Goal: Navigation & Orientation: Find specific page/section

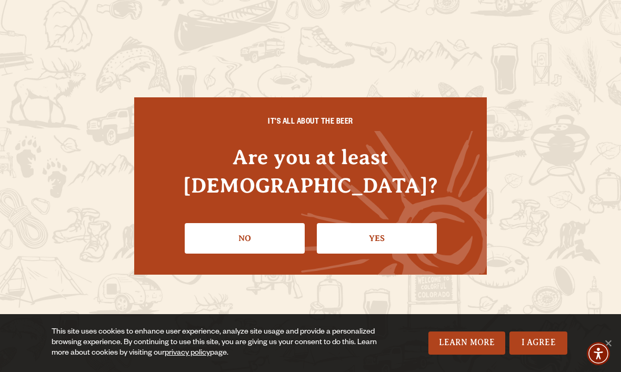
click at [400, 224] on link "Yes" at bounding box center [377, 238] width 120 height 31
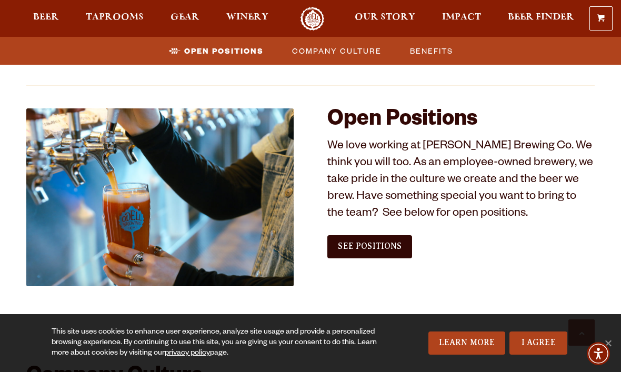
scroll to position [574, 0]
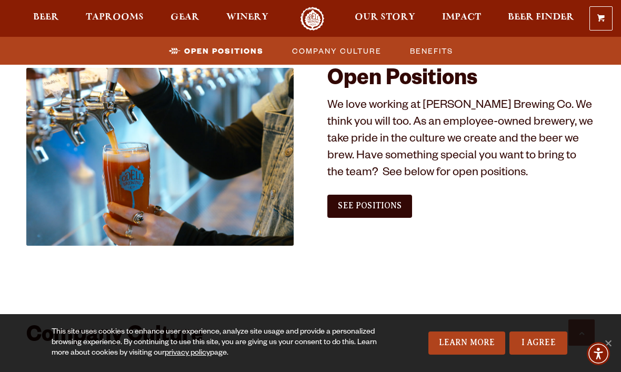
click at [392, 204] on span "See Positions" at bounding box center [370, 205] width 64 height 9
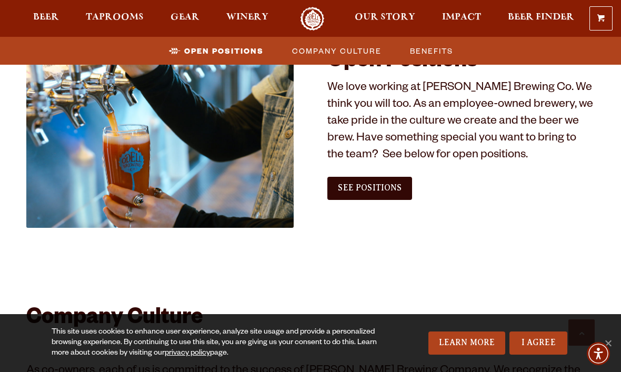
click at [123, 22] on span "Taprooms" at bounding box center [115, 17] width 58 height 8
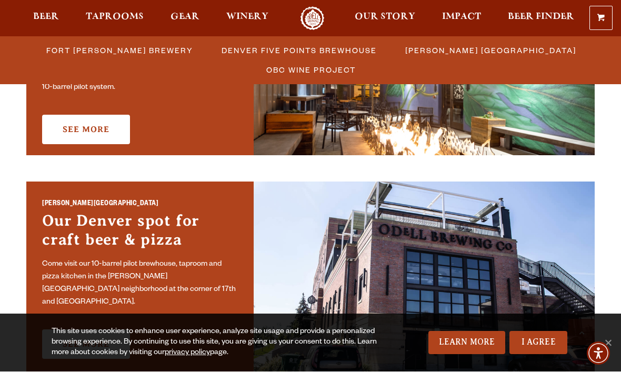
scroll to position [674, 0]
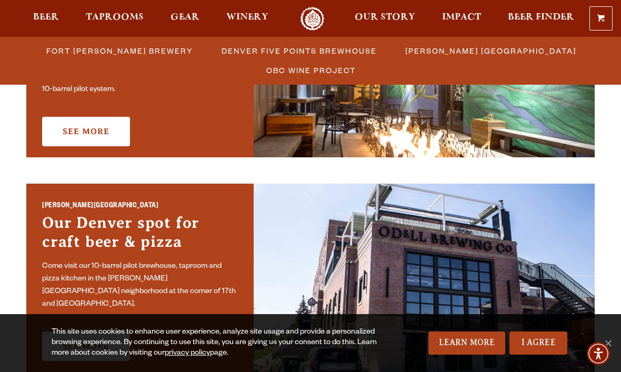
click at [122, 13] on link "Taprooms" at bounding box center [115, 19] width 72 height 24
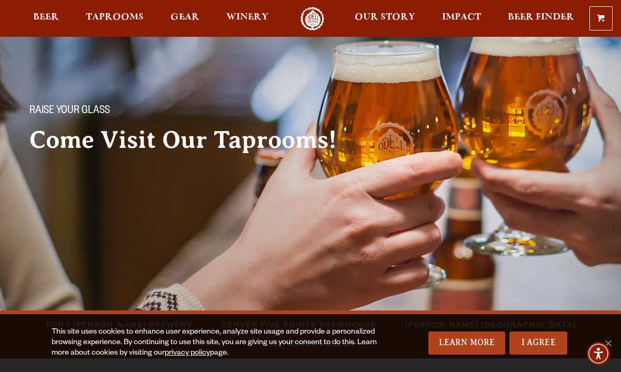
scroll to position [0, 0]
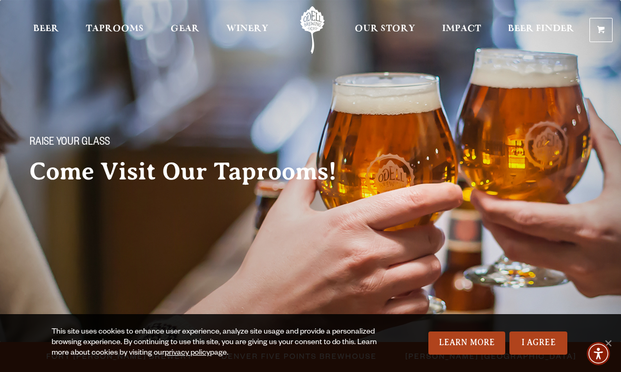
click at [138, 38] on link "Taprooms" at bounding box center [115, 29] width 72 height 47
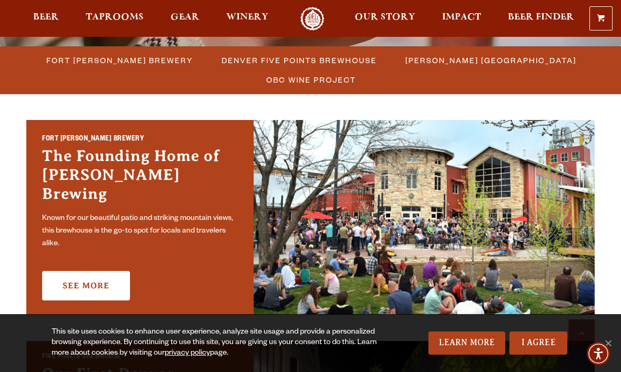
scroll to position [295, 0]
click at [138, 63] on span "Fort [PERSON_NAME] Brewery" at bounding box center [119, 60] width 147 height 15
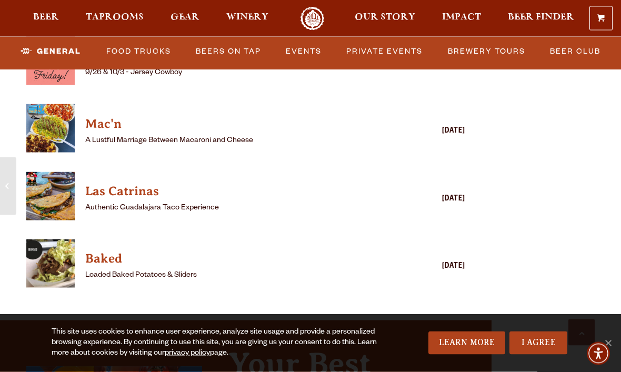
scroll to position [2923, 0]
click at [56, 240] on img "View Baked details (opens in a new window)" at bounding box center [50, 263] width 48 height 48
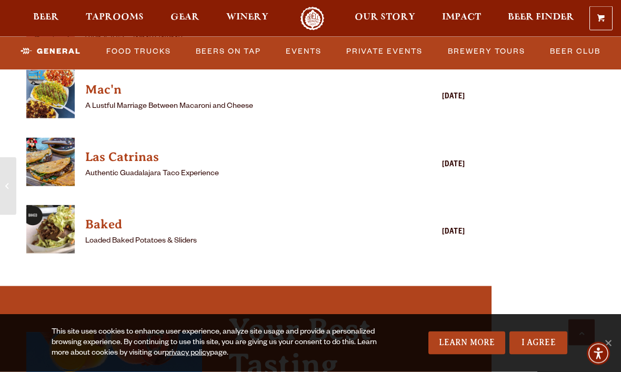
scroll to position [2957, 0]
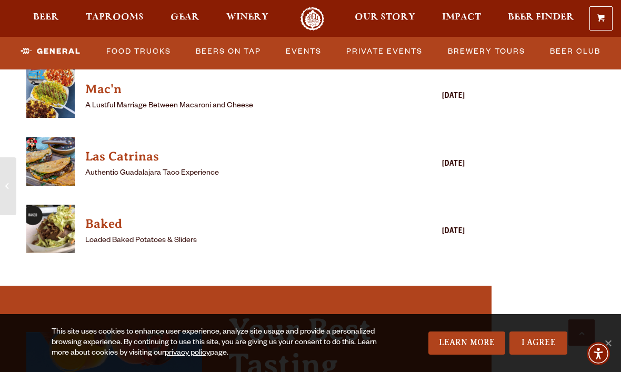
click at [112, 216] on h4 "Baked" at bounding box center [230, 224] width 290 height 17
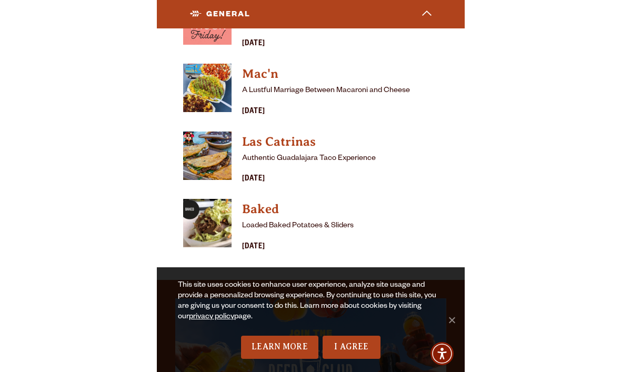
scroll to position [2996, 0]
